Goal: Transaction & Acquisition: Purchase product/service

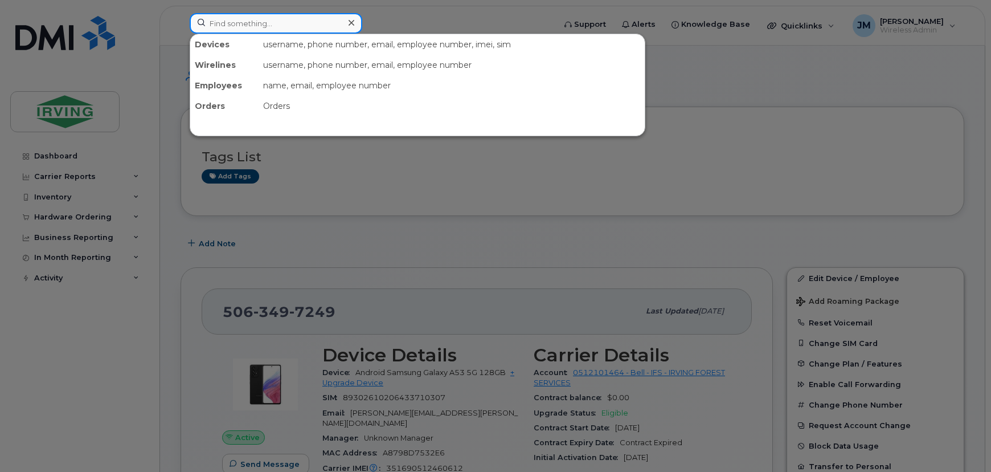
click at [314, 23] on input at bounding box center [276, 23] width 173 height 21
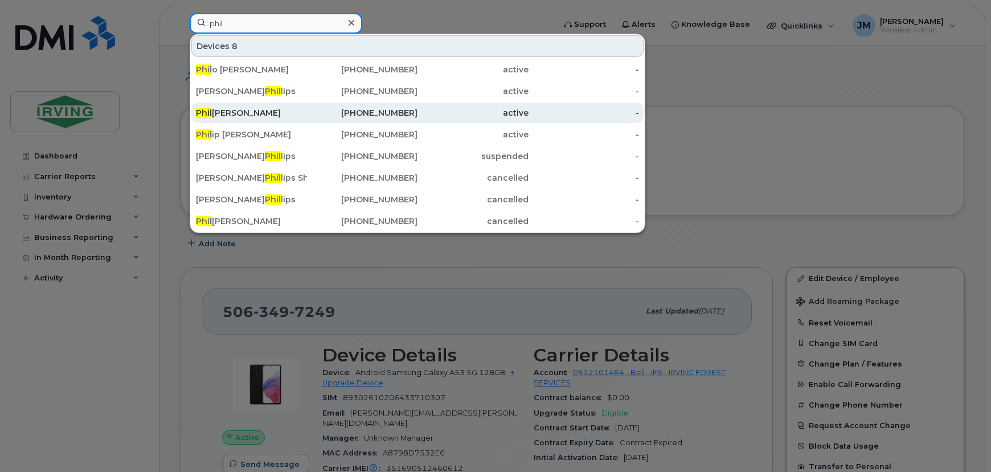
type input "phil"
click at [245, 111] on div "Phil ip Harper" at bounding box center [251, 112] width 111 height 11
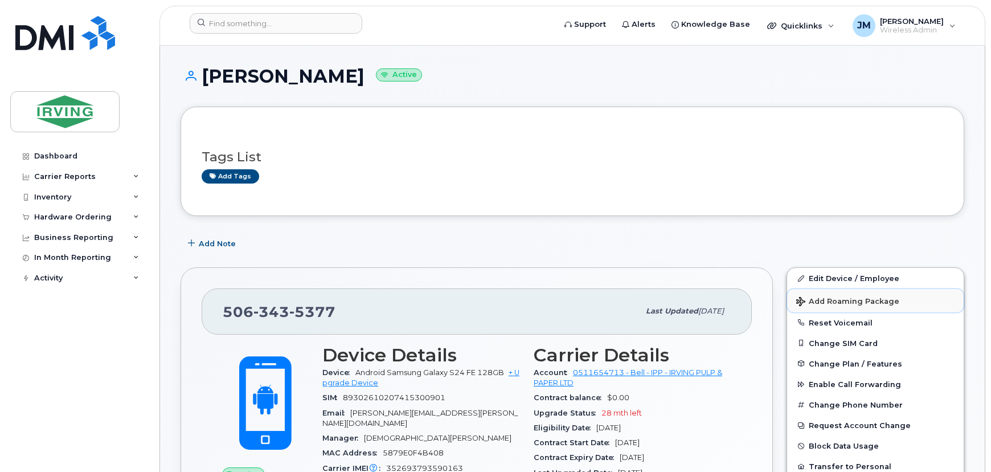
click at [848, 300] on span "Add Roaming Package" at bounding box center [847, 302] width 103 height 11
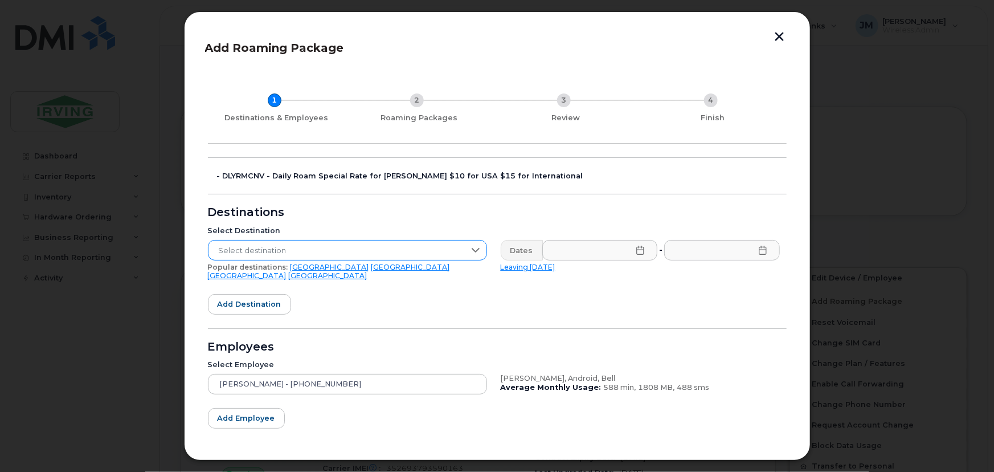
click at [273, 244] on span "Select destination" at bounding box center [336, 250] width 256 height 21
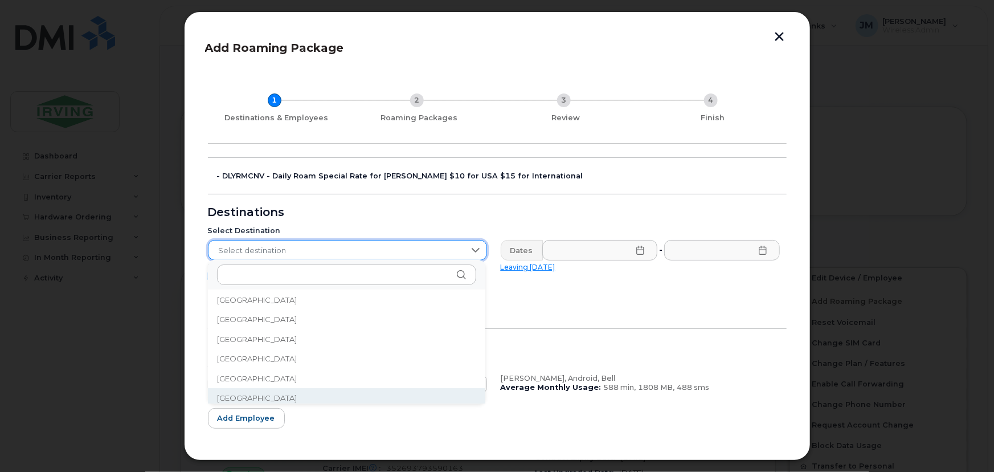
scroll to position [441, 0]
click at [236, 392] on span "[GEOGRAPHIC_DATA]" at bounding box center [257, 393] width 80 height 11
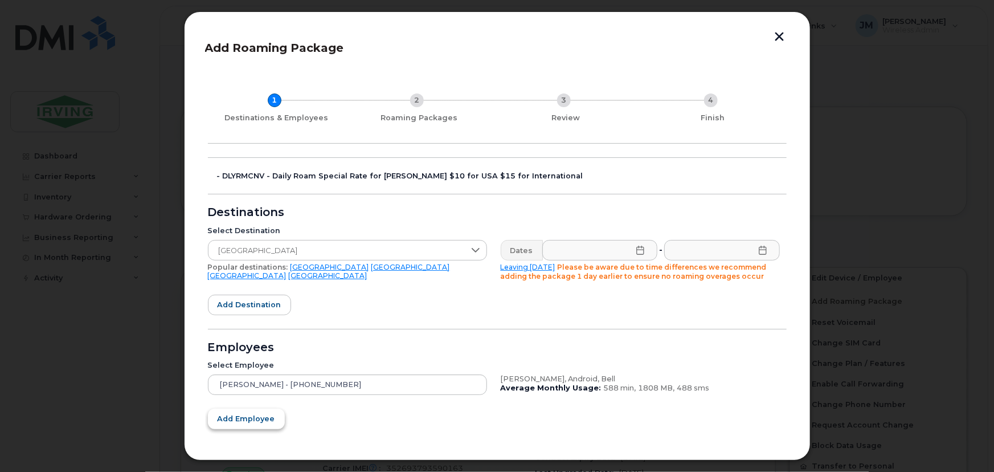
click at [238, 415] on span "Add employee" at bounding box center [247, 418] width 58 height 11
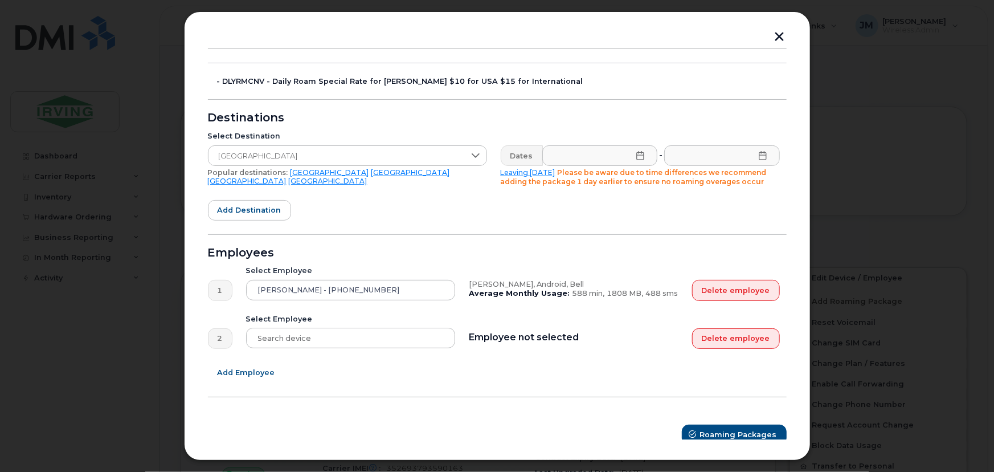
scroll to position [102, 0]
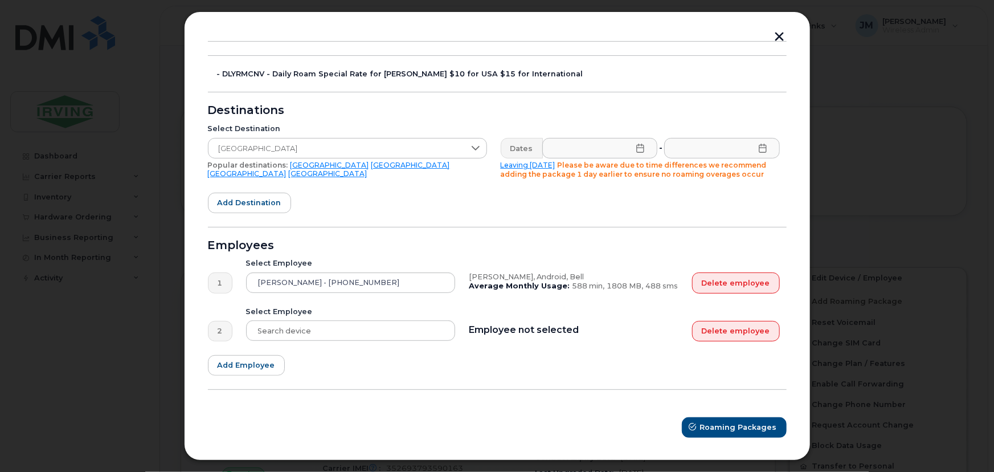
click at [638, 150] on icon at bounding box center [640, 148] width 9 height 9
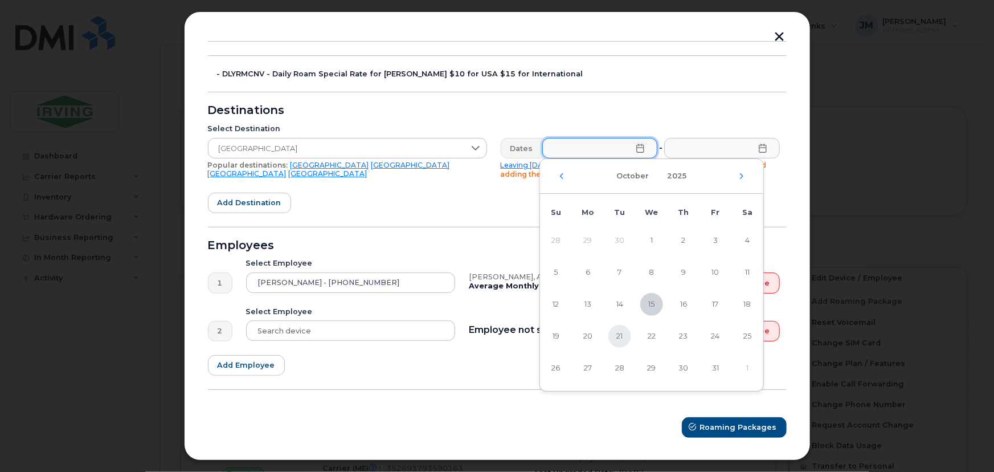
click at [617, 336] on span "21" at bounding box center [619, 336] width 23 height 23
type input "[DATE]"
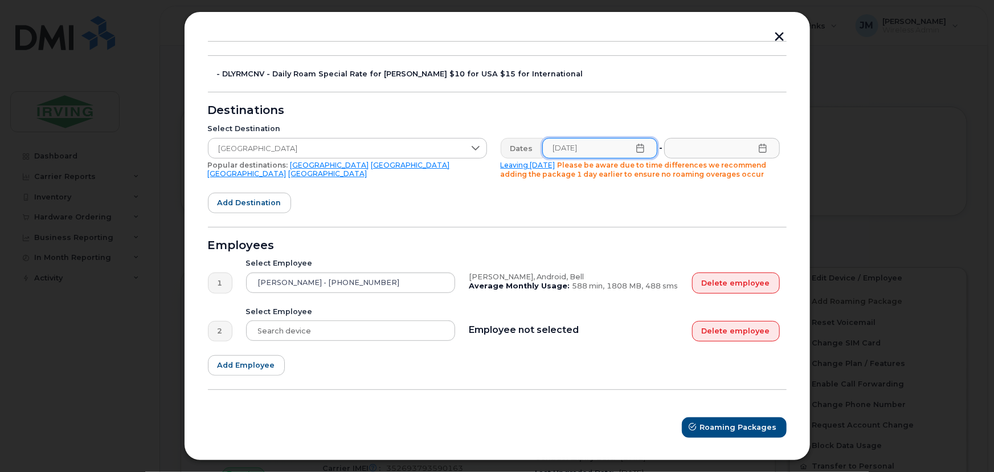
click at [760, 150] on icon at bounding box center [762, 148] width 9 height 9
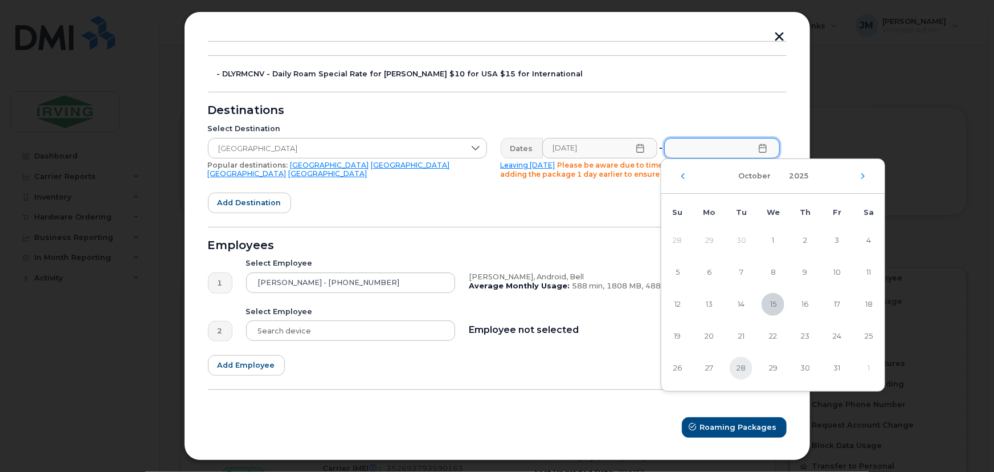
click at [736, 370] on span "28" at bounding box center [741, 368] width 23 height 23
type input "[DATE]"
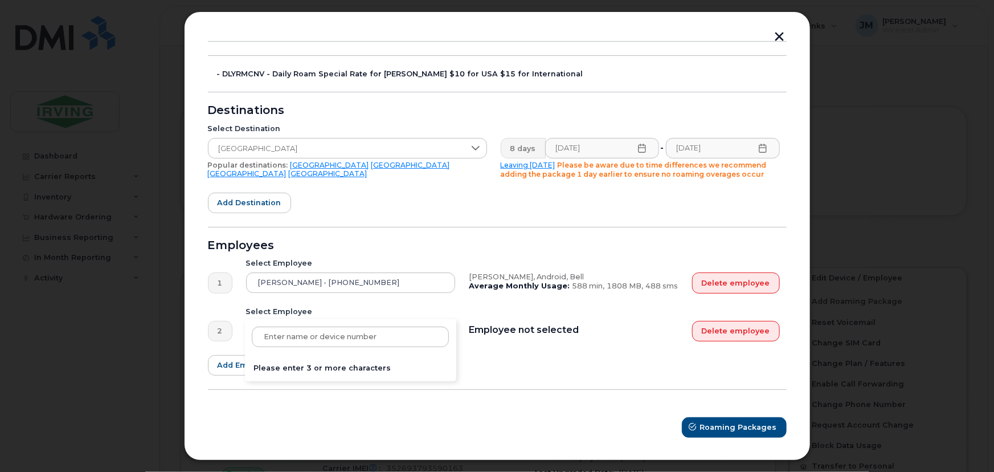
click at [296, 333] on div "Please enter 3 or more characters" at bounding box center [351, 330] width 210 height 21
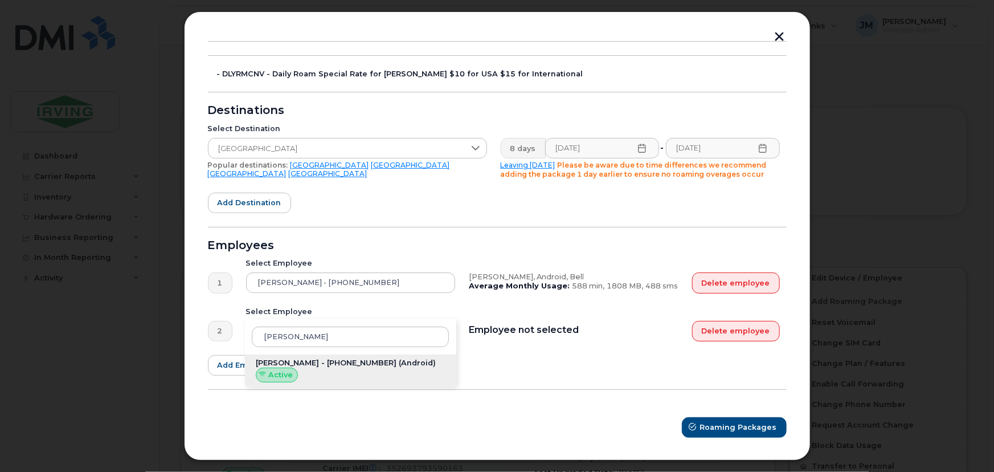
type input "[PERSON_NAME]"
click at [336, 370] on div "[PERSON_NAME] - [PHONE_NUMBER] (Android) Active" at bounding box center [351, 370] width 212 height 32
type input "[PERSON_NAME] - [PHONE_NUMBER]"
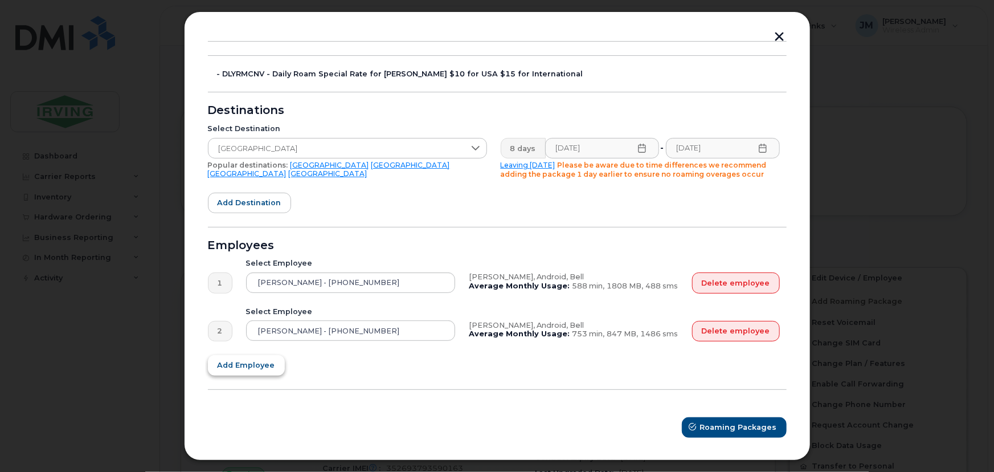
click at [247, 363] on span "Add employee" at bounding box center [247, 364] width 58 height 11
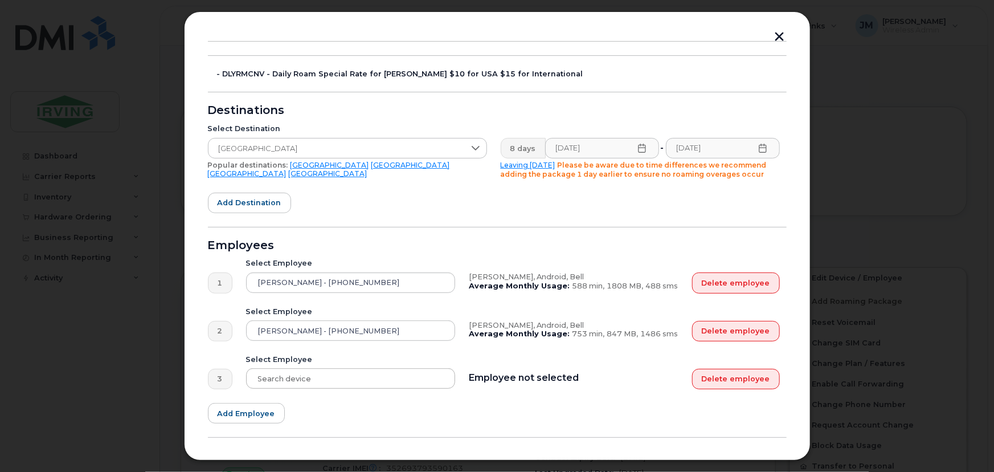
click at [366, 369] on div at bounding box center [351, 378] width 210 height 21
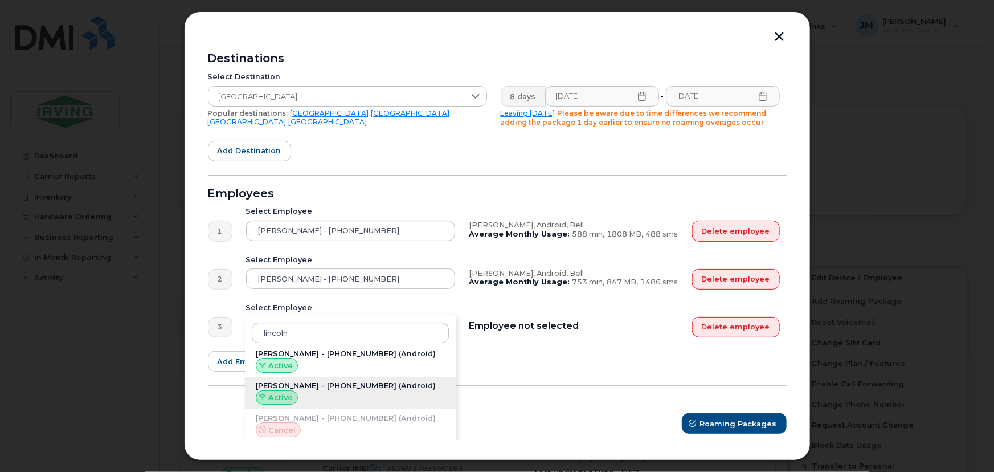
type input "lincoln"
click at [342, 388] on div "[PERSON_NAME] - [PHONE_NUMBER] (Android) Active" at bounding box center [351, 393] width 212 height 32
type input "[PERSON_NAME] - [PHONE_NUMBER]"
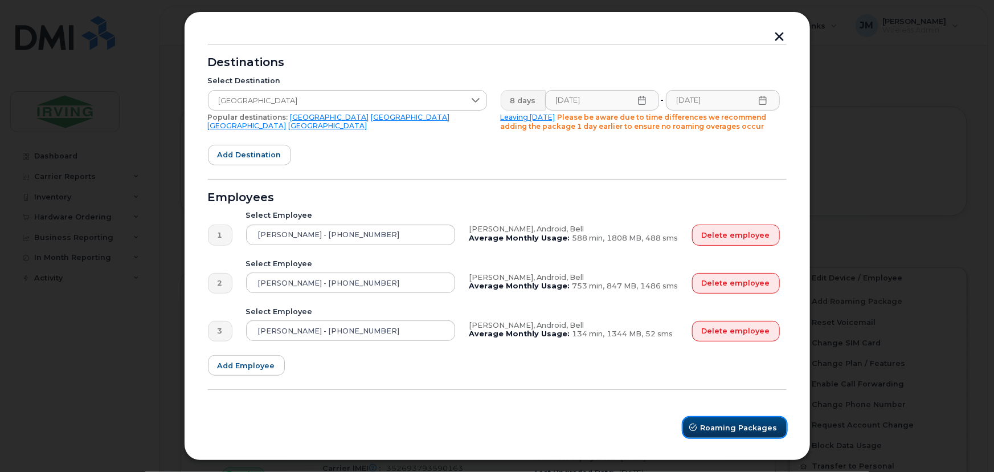
click at [723, 429] on span "Roaming Packages" at bounding box center [739, 427] width 77 height 11
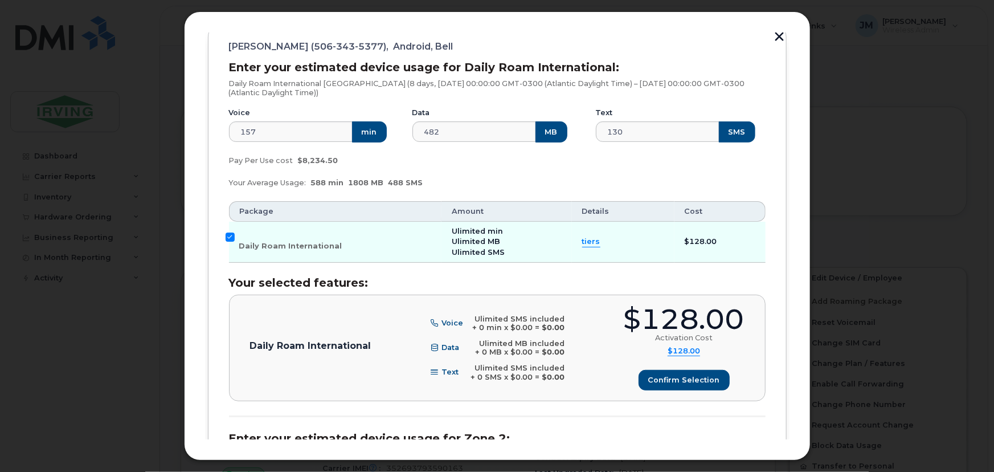
scroll to position [163, 0]
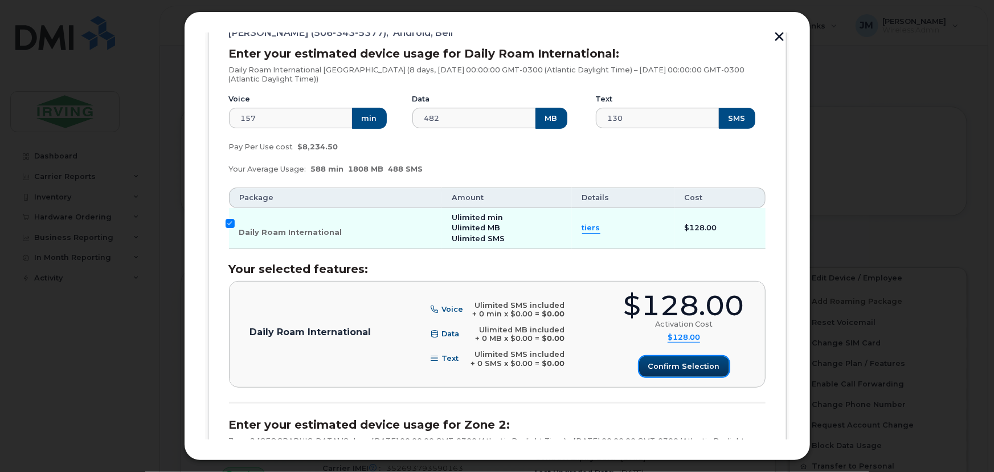
click at [680, 364] on span "Confirm selection" at bounding box center [684, 366] width 72 height 11
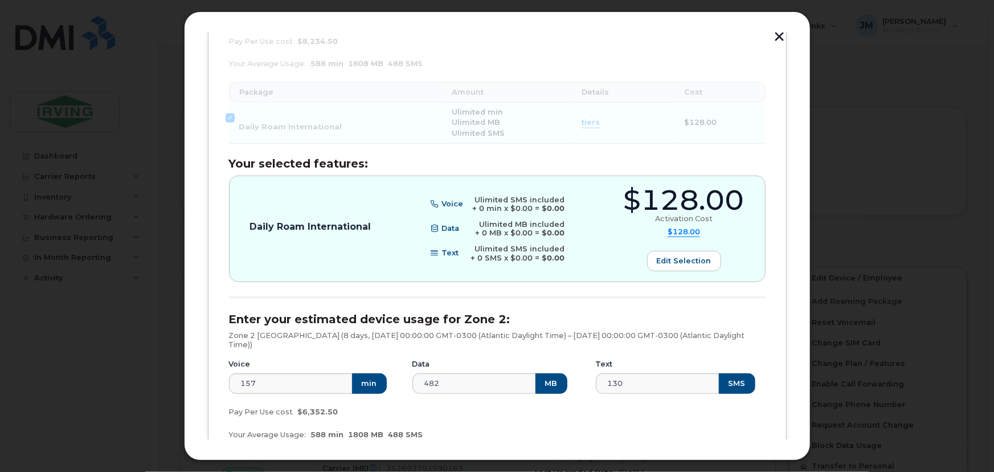
scroll to position [474, 0]
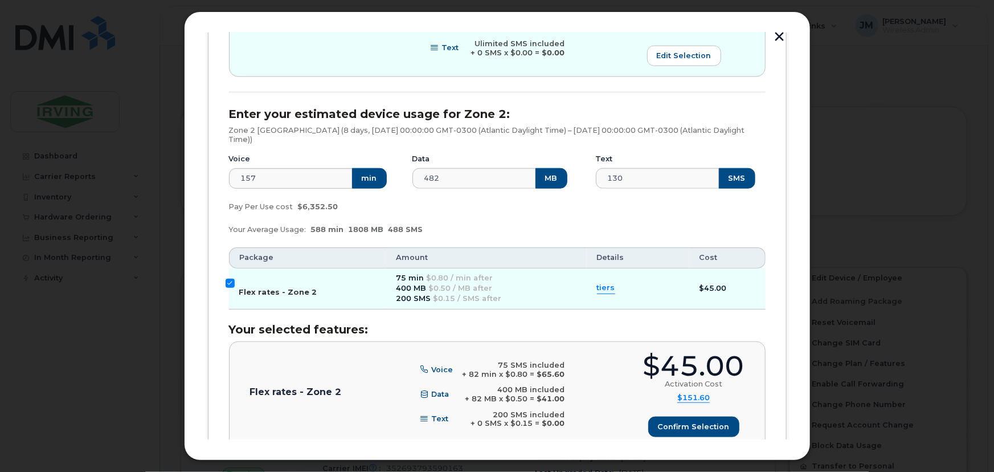
click at [232, 282] on input "Flex rates - Zone 2" at bounding box center [230, 282] width 9 height 9
checkbox input "false"
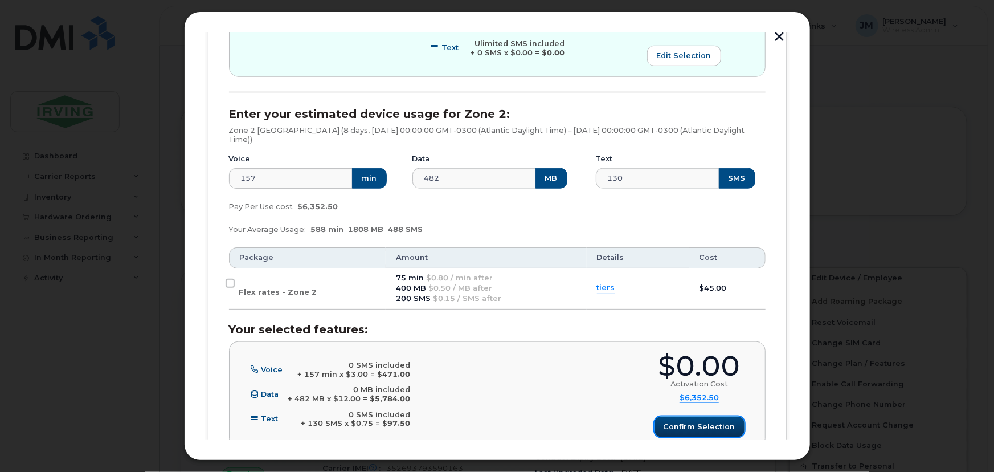
click at [690, 421] on span "Confirm selection" at bounding box center [699, 426] width 72 height 11
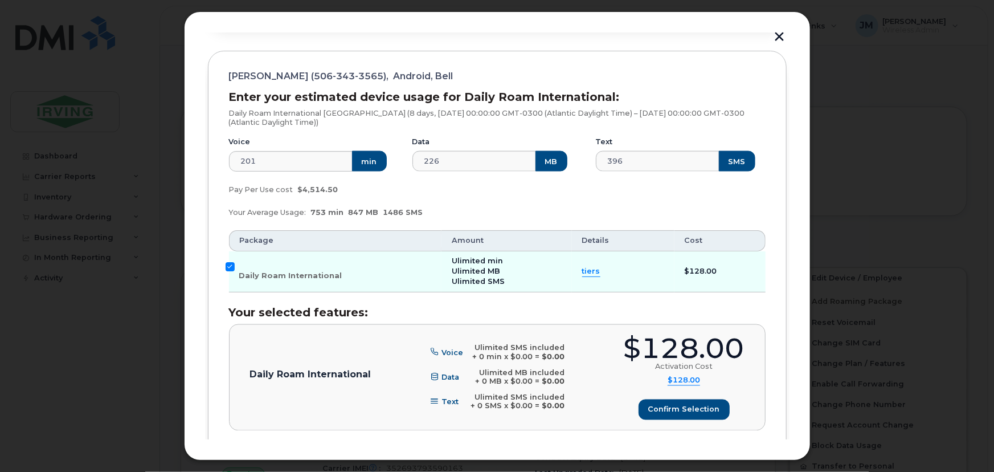
scroll to position [940, 0]
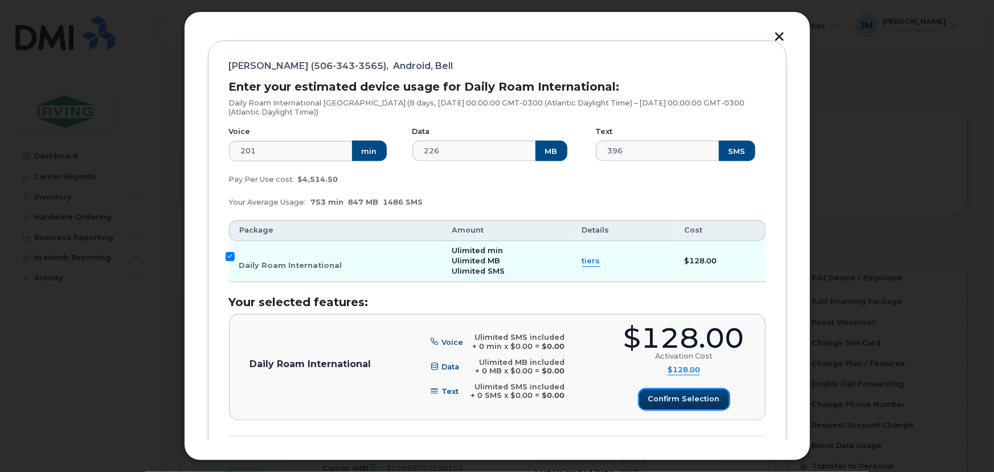
click at [704, 399] on span "Confirm selection" at bounding box center [684, 399] width 72 height 11
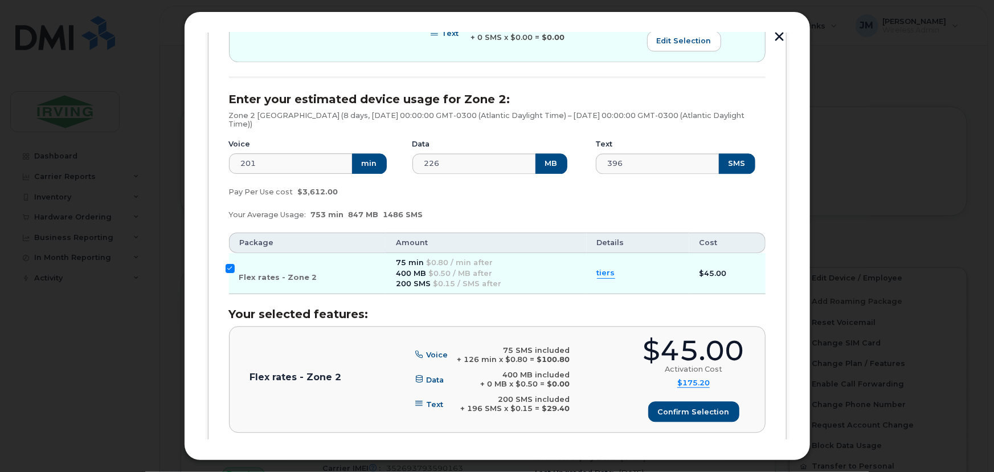
scroll to position [1302, 0]
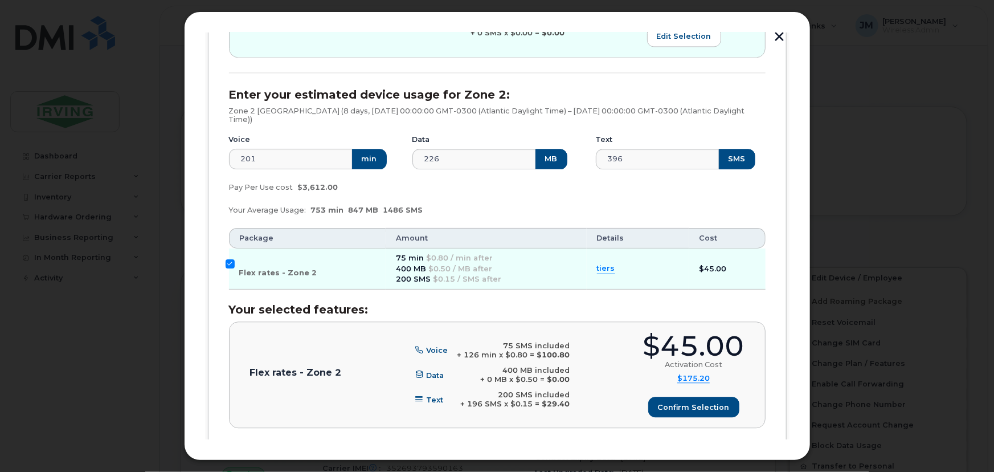
click at [224, 261] on div "[PERSON_NAME] (506-343-3565), Android, Bell Enter your estimated device usage f…" at bounding box center [497, 69] width 579 height 782
click at [227, 263] on input "Flex rates - Zone 2" at bounding box center [230, 263] width 9 height 9
checkbox input "false"
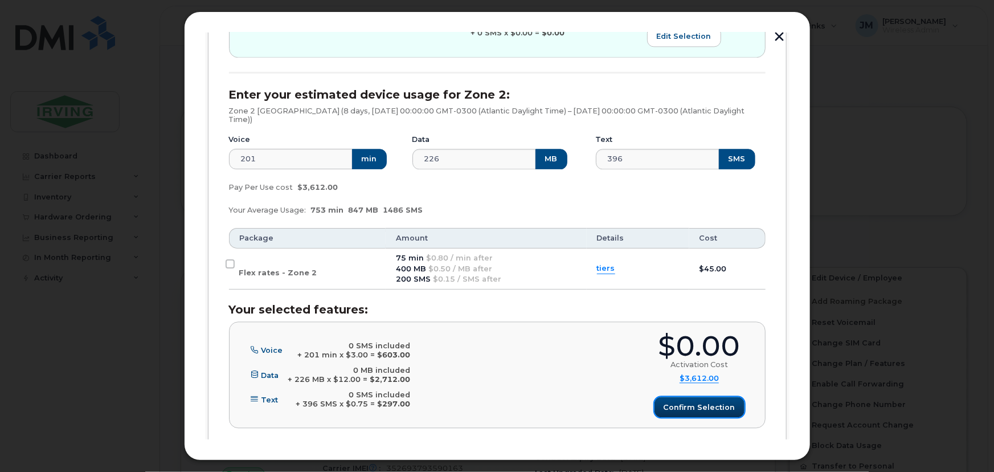
click at [699, 408] on span "Confirm selection" at bounding box center [699, 407] width 72 height 11
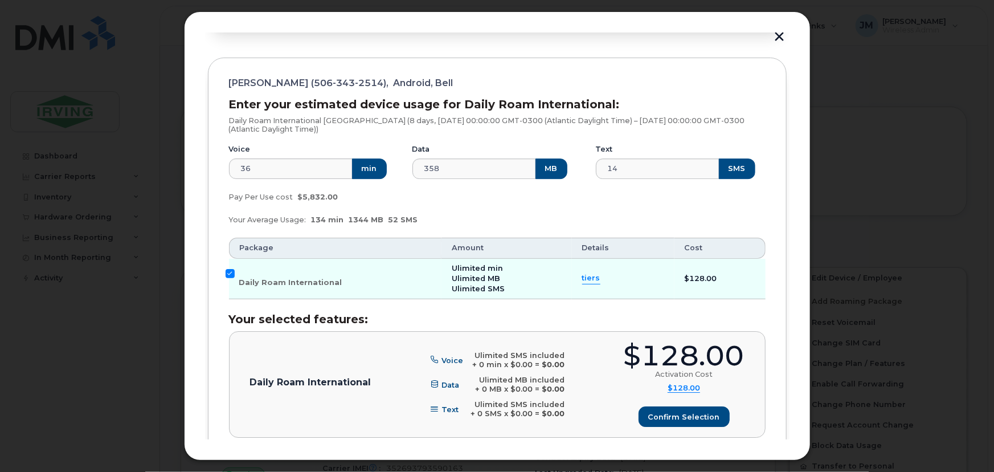
scroll to position [1768, 0]
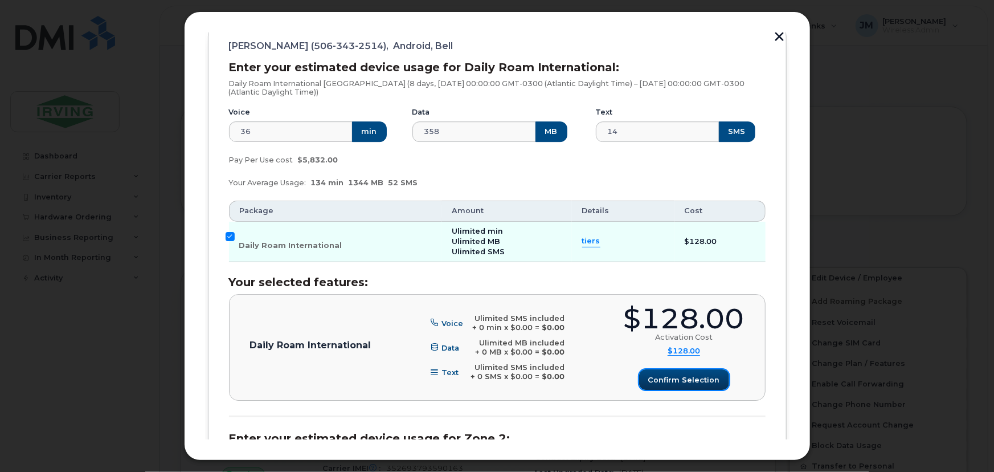
click at [686, 374] on span "Confirm selection" at bounding box center [684, 379] width 72 height 11
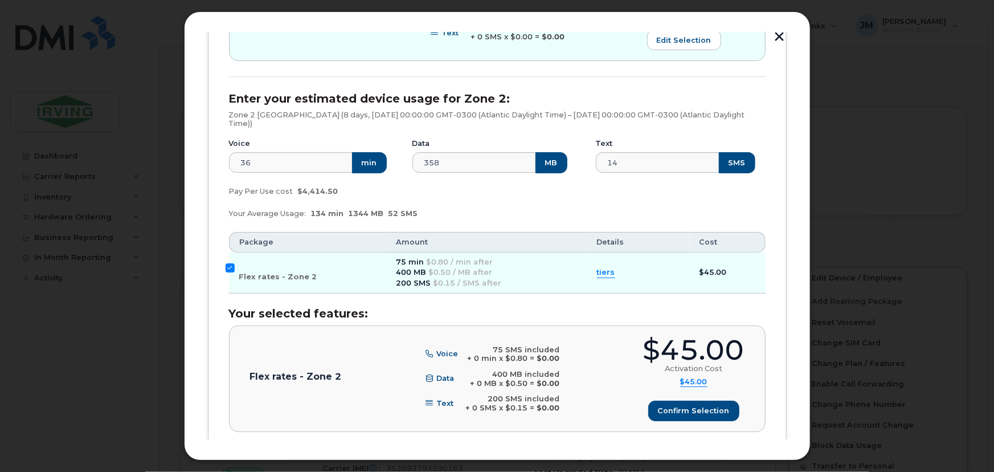
scroll to position [2131, 0]
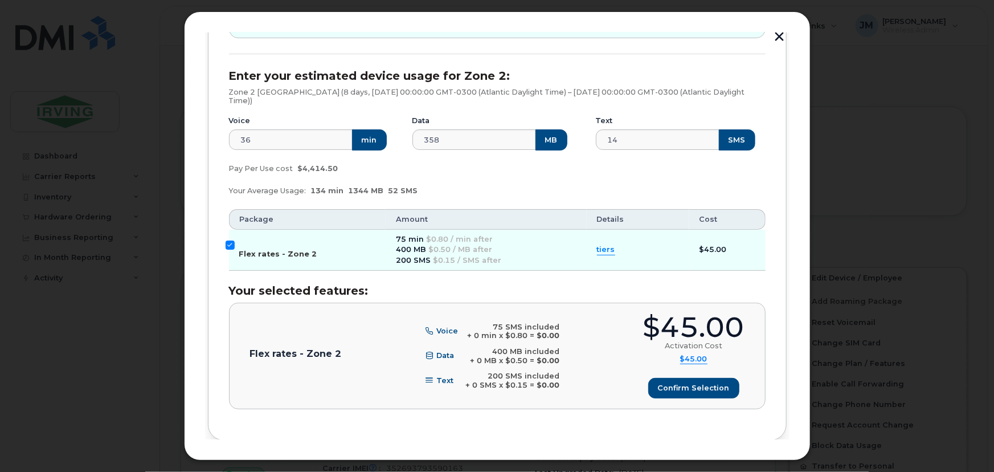
click at [226, 243] on input "Flex rates - Zone 2" at bounding box center [230, 244] width 9 height 9
checkbox input "false"
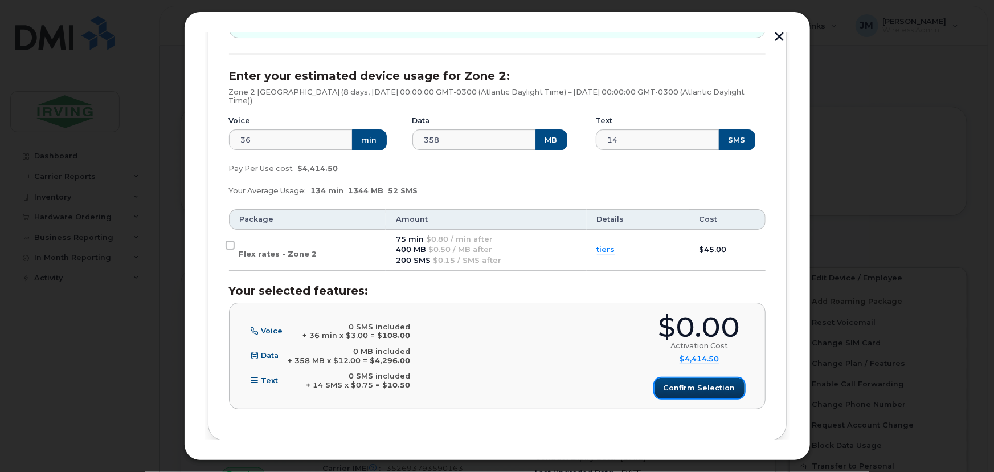
click at [711, 391] on span "Confirm selection" at bounding box center [699, 387] width 72 height 11
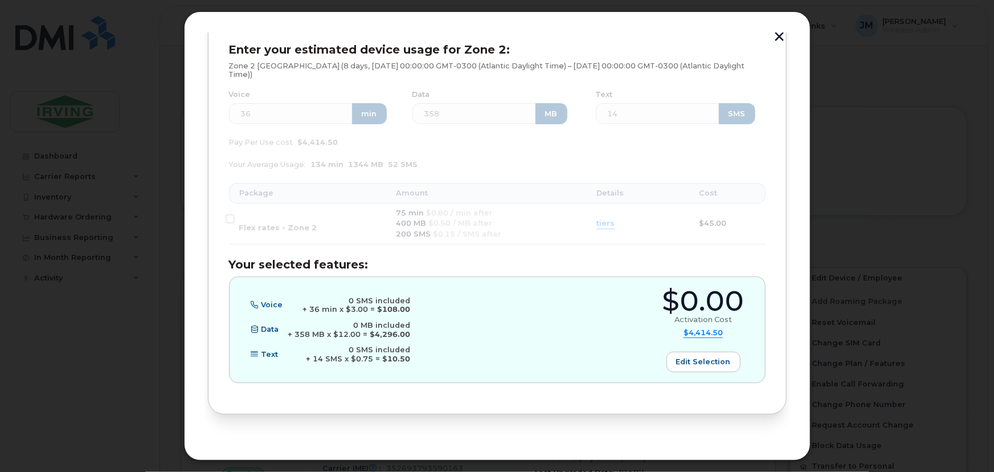
scroll to position [2181, 0]
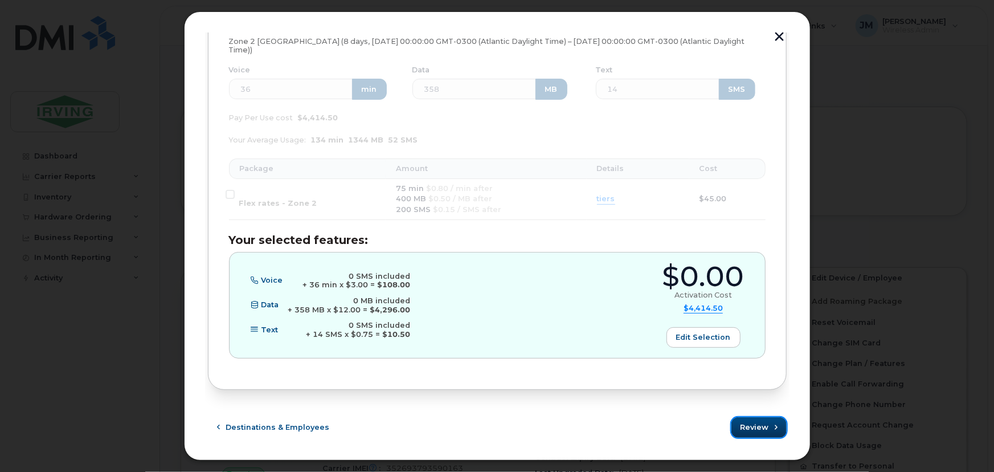
click at [752, 421] on span "Review" at bounding box center [754, 426] width 28 height 11
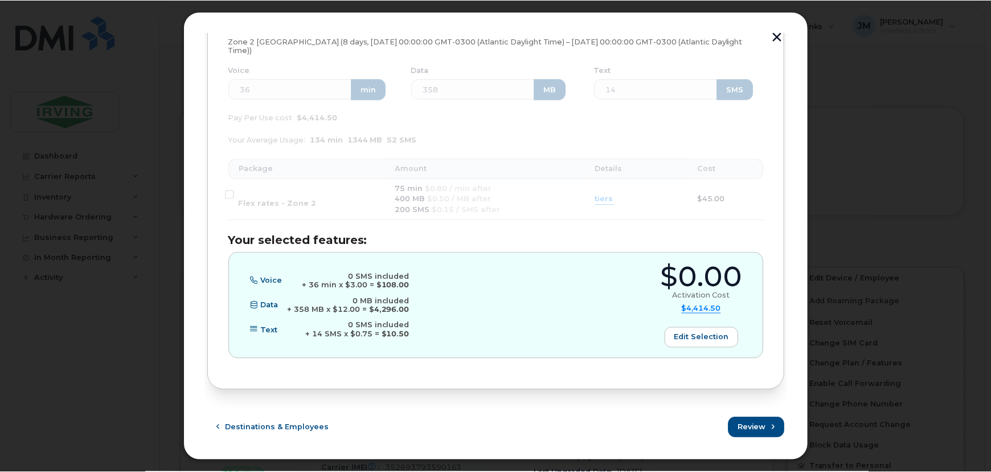
scroll to position [0, 0]
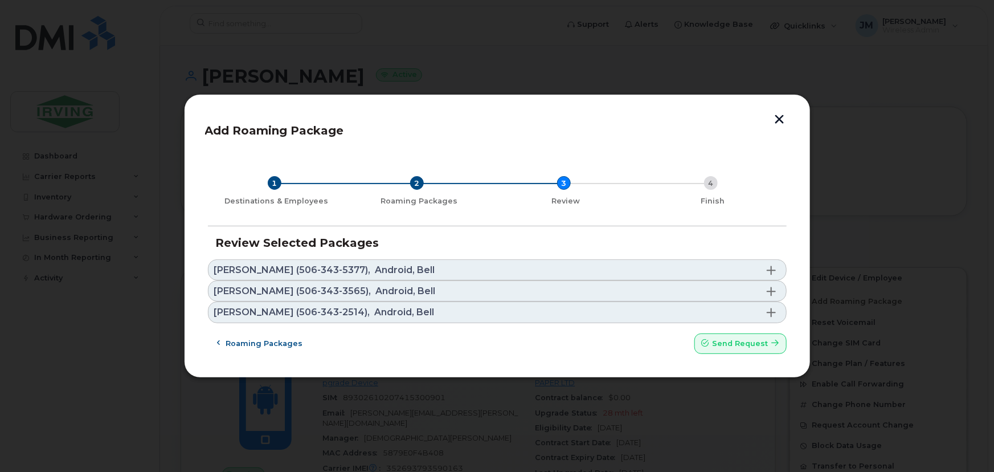
click at [773, 269] on span at bounding box center [771, 269] width 9 height 9
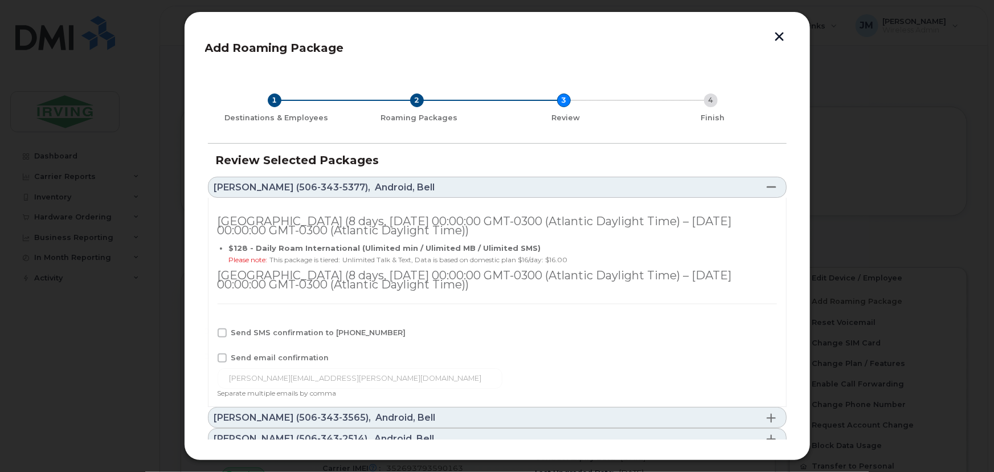
click at [221, 334] on span at bounding box center [222, 332] width 9 height 9
click at [210, 334] on input "Send SMS confirmation to [PHONE_NUMBER]" at bounding box center [207, 331] width 6 height 6
checkbox input "true"
click at [771, 187] on span at bounding box center [771, 186] width 9 height 9
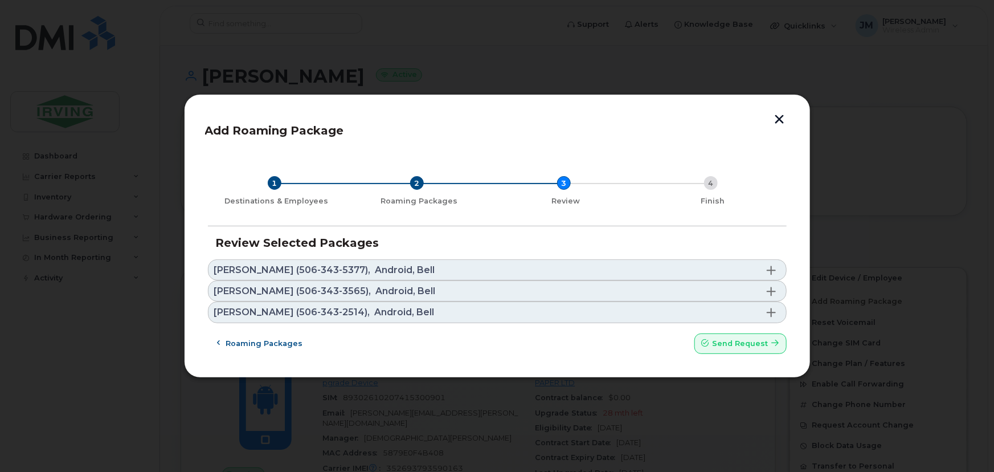
click at [768, 289] on span at bounding box center [771, 290] width 9 height 9
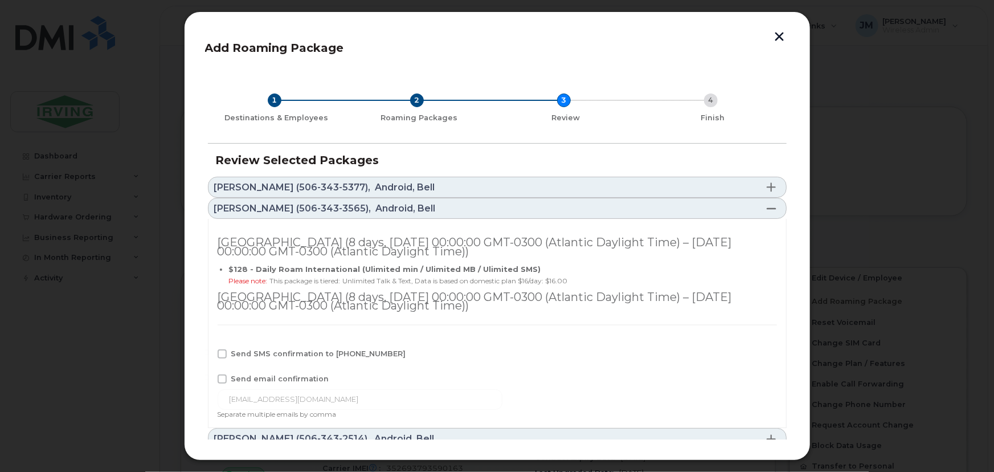
drag, startPoint x: 220, startPoint y: 351, endPoint x: 235, endPoint y: 350, distance: 15.5
click at [220, 351] on span at bounding box center [222, 353] width 9 height 9
click at [210, 351] on input "Send SMS confirmation to [PHONE_NUMBER]" at bounding box center [207, 352] width 6 height 6
checkbox input "true"
click at [772, 210] on span at bounding box center [771, 208] width 9 height 9
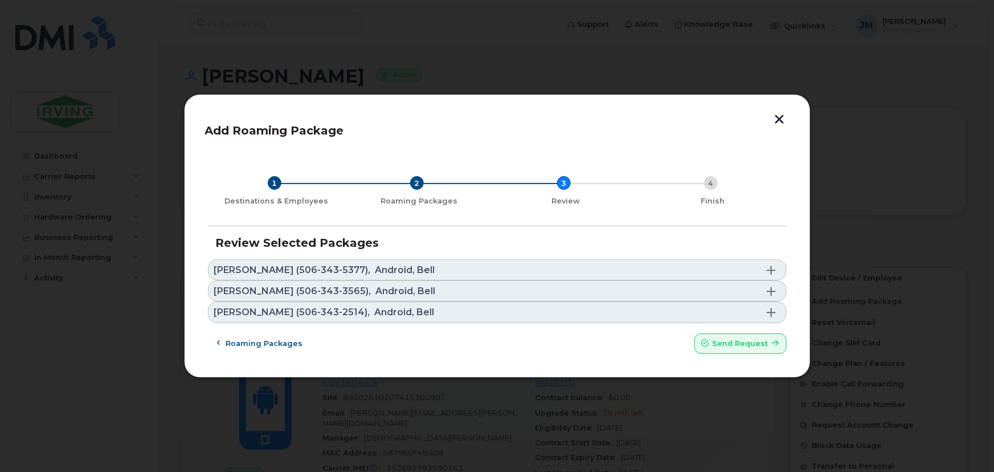
click at [772, 313] on span at bounding box center [771, 312] width 9 height 9
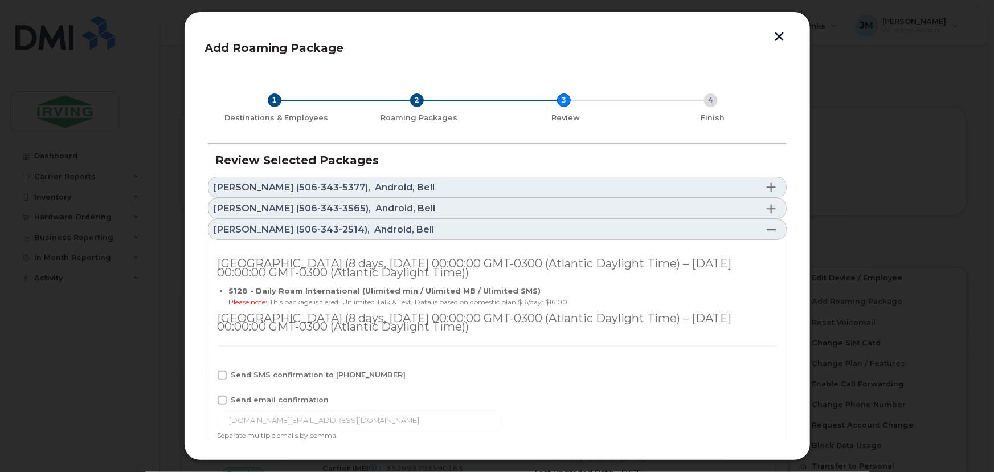
click at [223, 375] on span at bounding box center [222, 374] width 9 height 9
click at [210, 375] on input "Send SMS confirmation to [PHONE_NUMBER]" at bounding box center [207, 373] width 6 height 6
checkbox input "true"
click at [771, 228] on span at bounding box center [771, 229] width 9 height 9
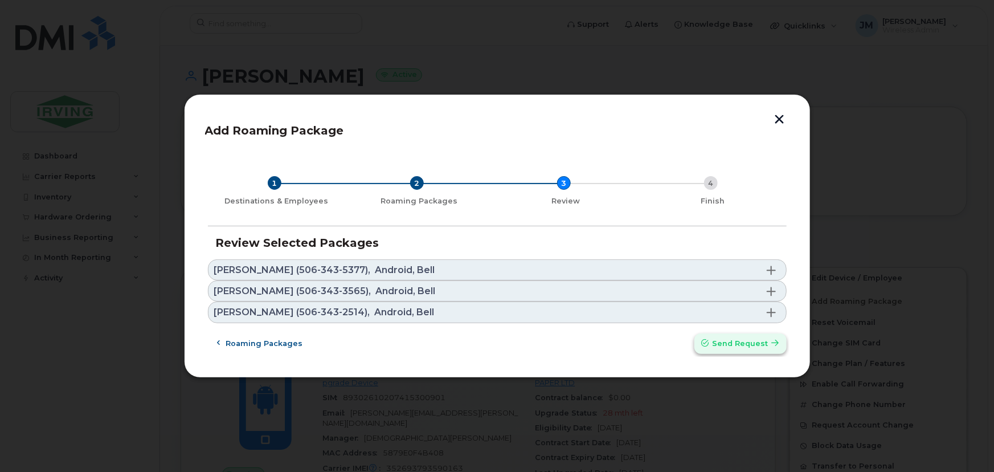
click at [747, 339] on span "Send request" at bounding box center [740, 343] width 56 height 11
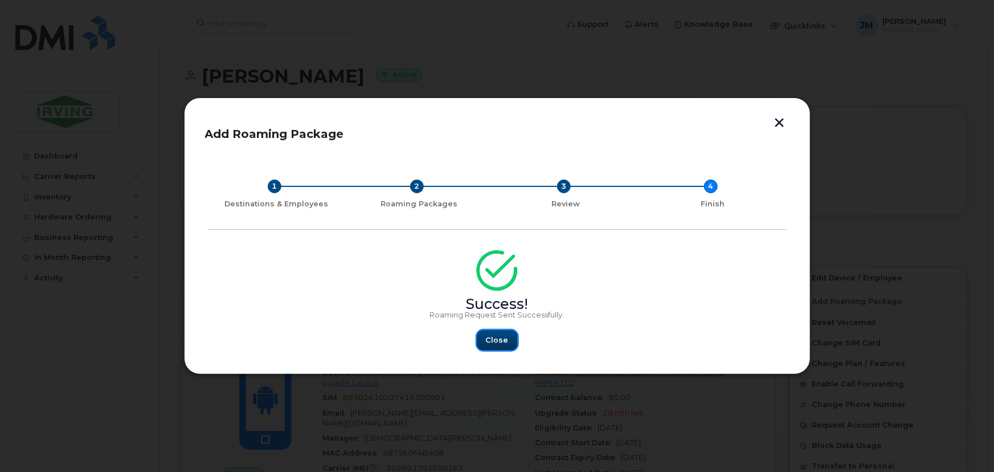
click at [502, 338] on span "Close" at bounding box center [497, 339] width 23 height 11
